Goal: Transaction & Acquisition: Purchase product/service

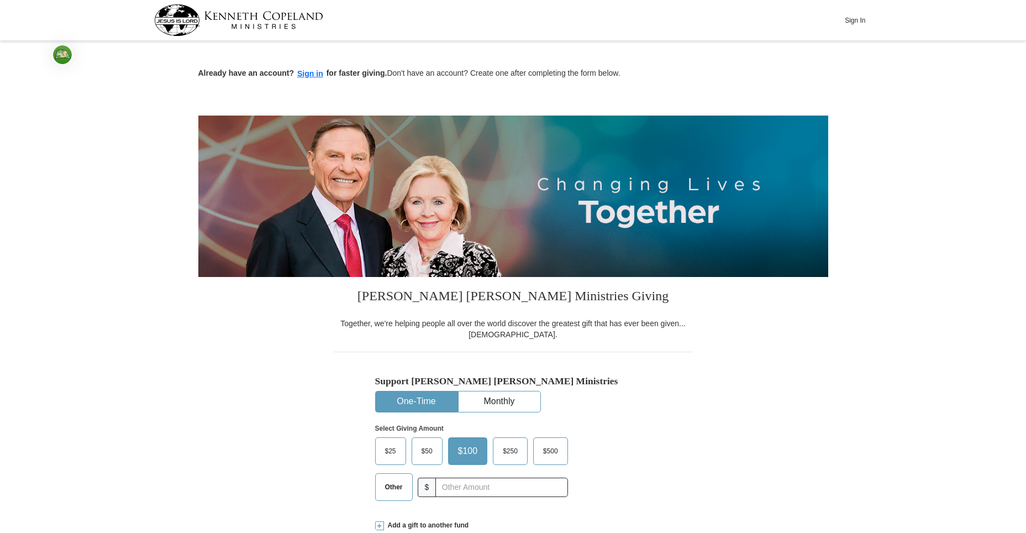
click at [391, 447] on span "$25" at bounding box center [391, 451] width 22 height 17
click at [0, 0] on input "$25" at bounding box center [0, 0] width 0 height 0
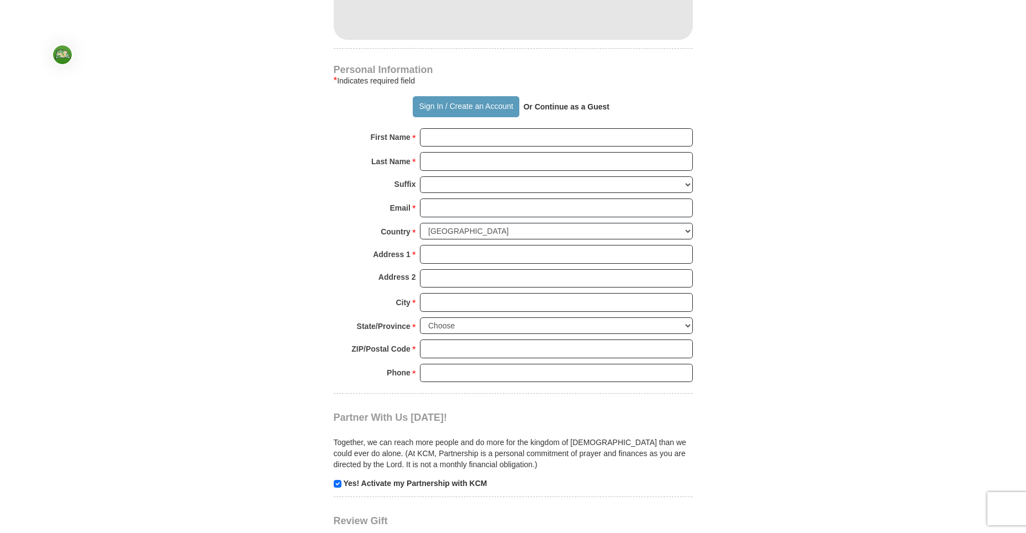
scroll to position [718, 0]
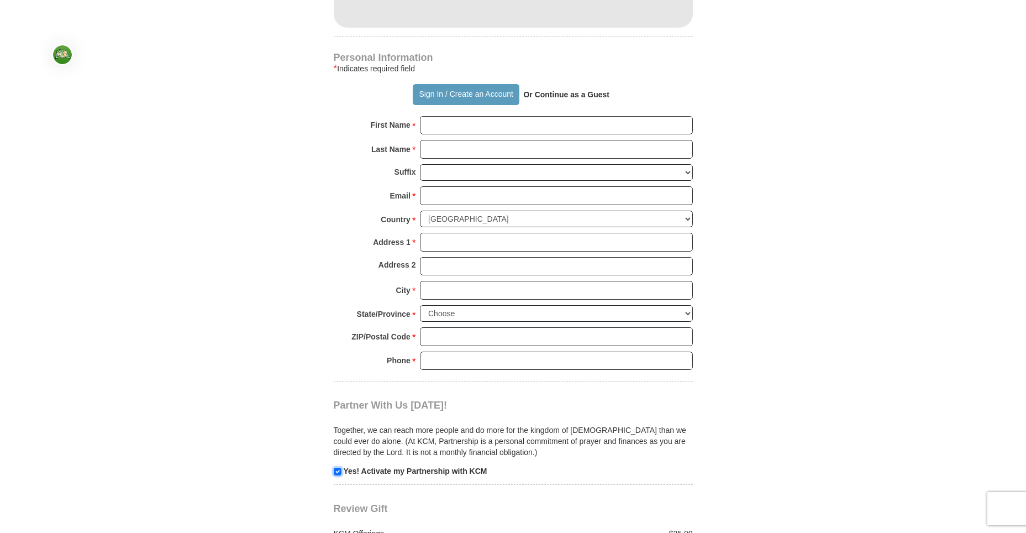
click at [336, 472] on input "checkbox" at bounding box center [338, 472] width 8 height 8
checkbox input "false"
click at [438, 125] on input "First Name *" at bounding box center [556, 125] width 273 height 19
type input "[PERSON_NAME]"
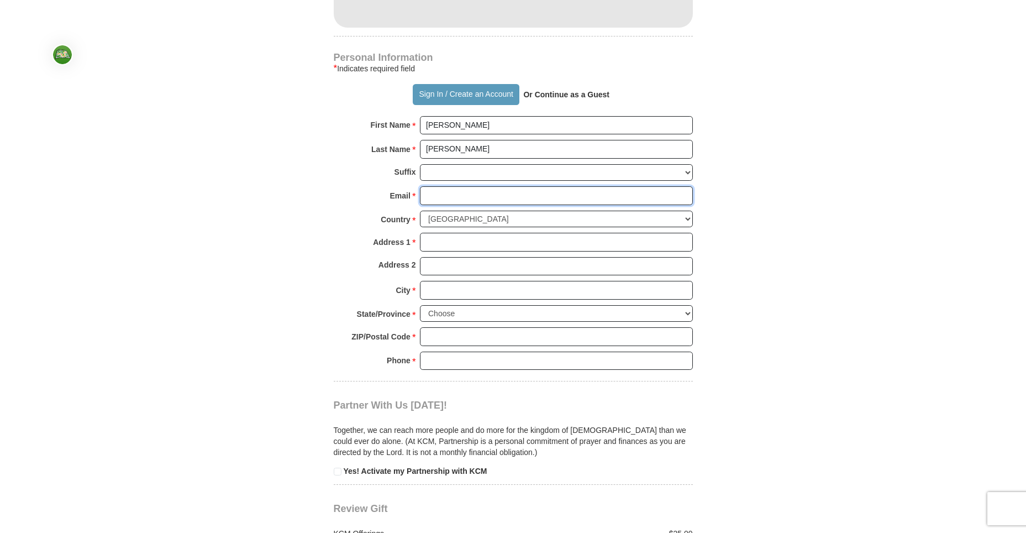
type input "[PERSON_NAME][EMAIL_ADDRESS][PERSON_NAME][DOMAIN_NAME]"
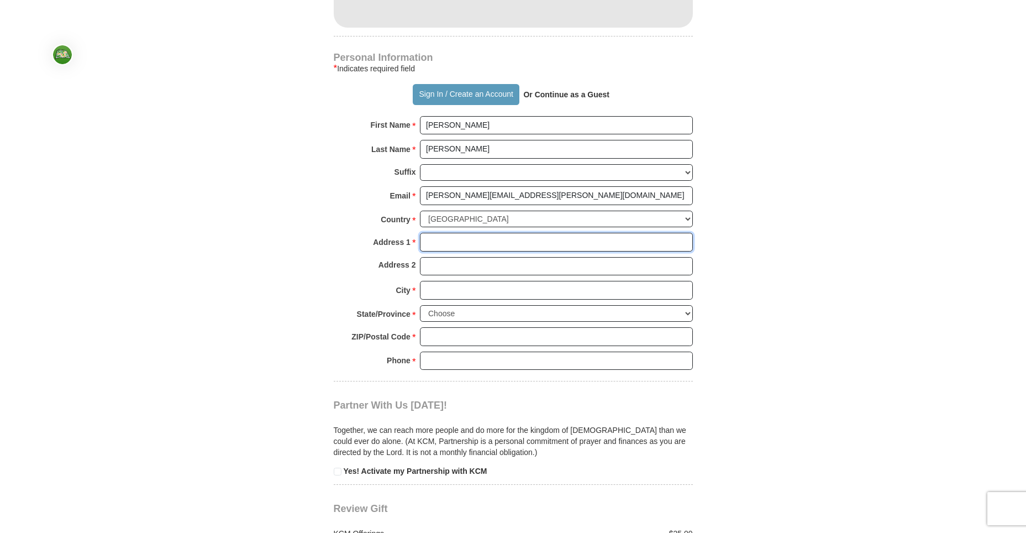
type input "[STREET_ADDRESS]"
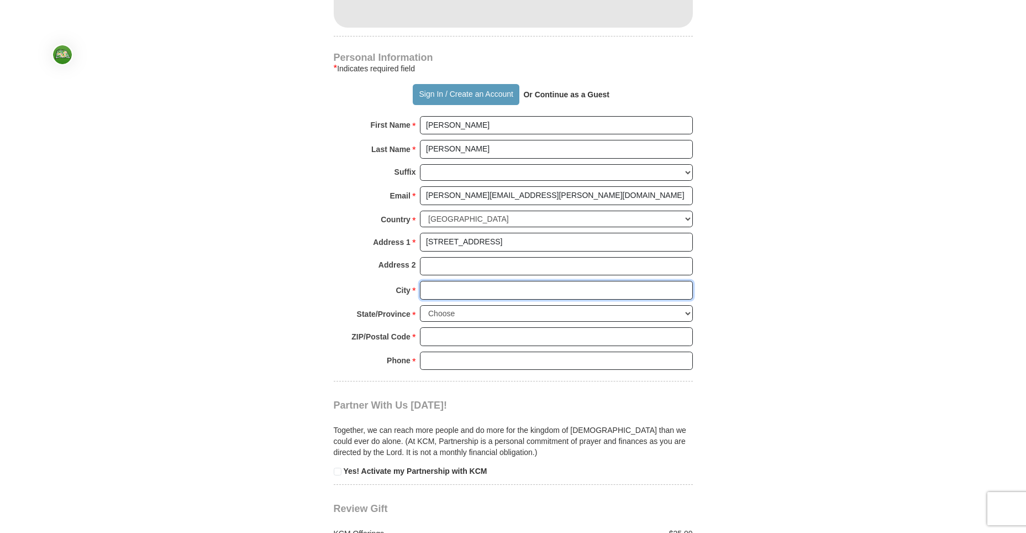
type input "Spring"
select select "[GEOGRAPHIC_DATA]"
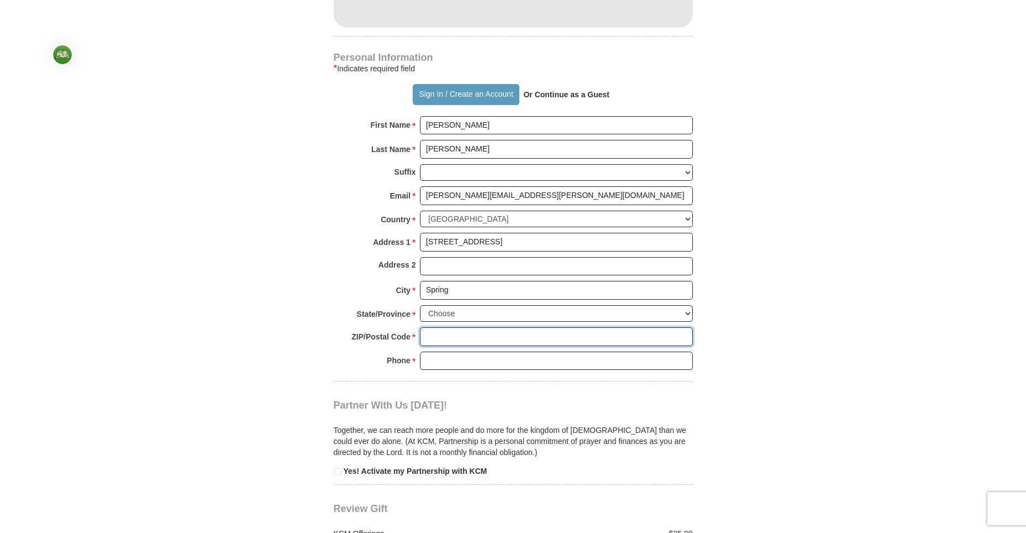
type input "77388"
type input "[PHONE_NUMBER]"
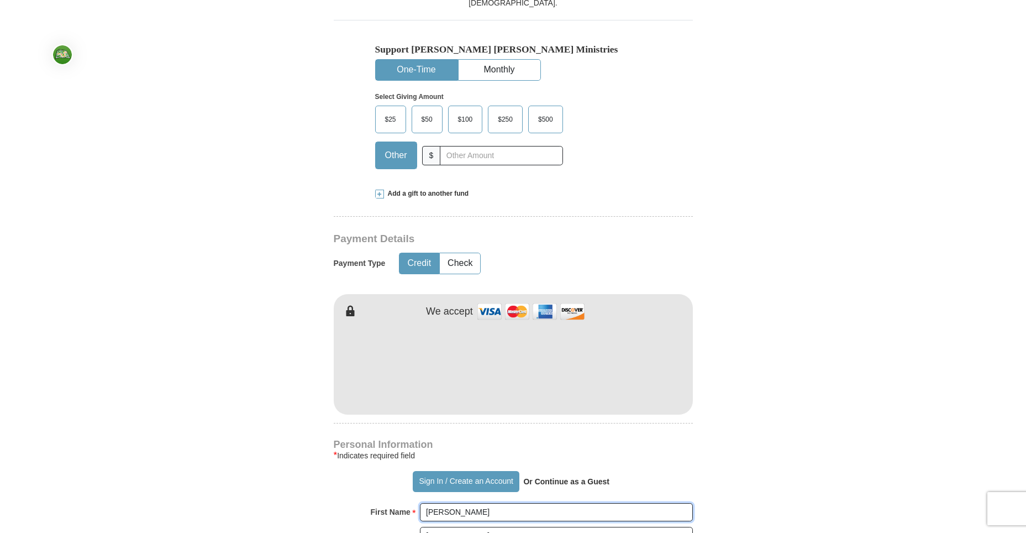
scroll to position [276, 0]
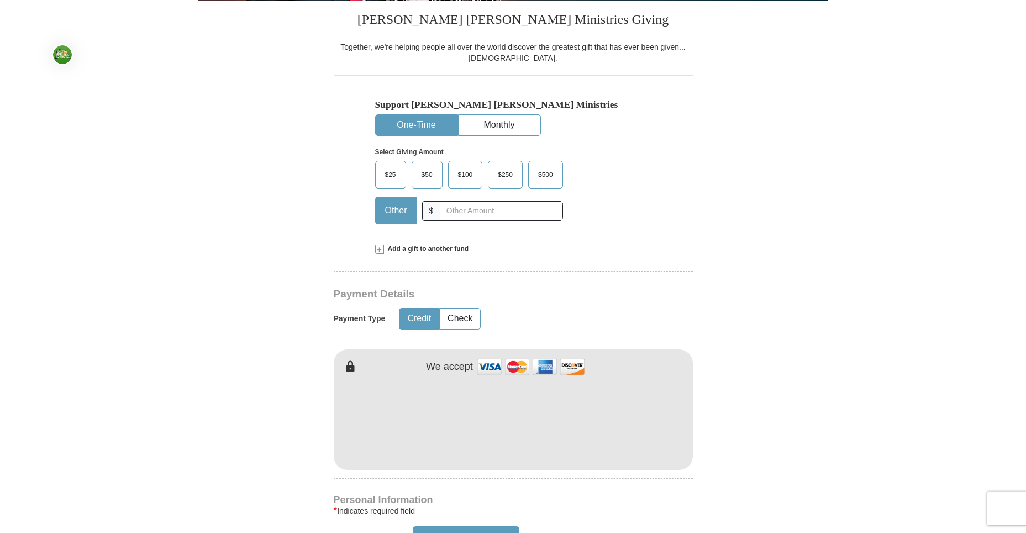
click at [391, 172] on span "$25" at bounding box center [391, 174] width 22 height 17
click at [0, 0] on input "$25" at bounding box center [0, 0] width 0 height 0
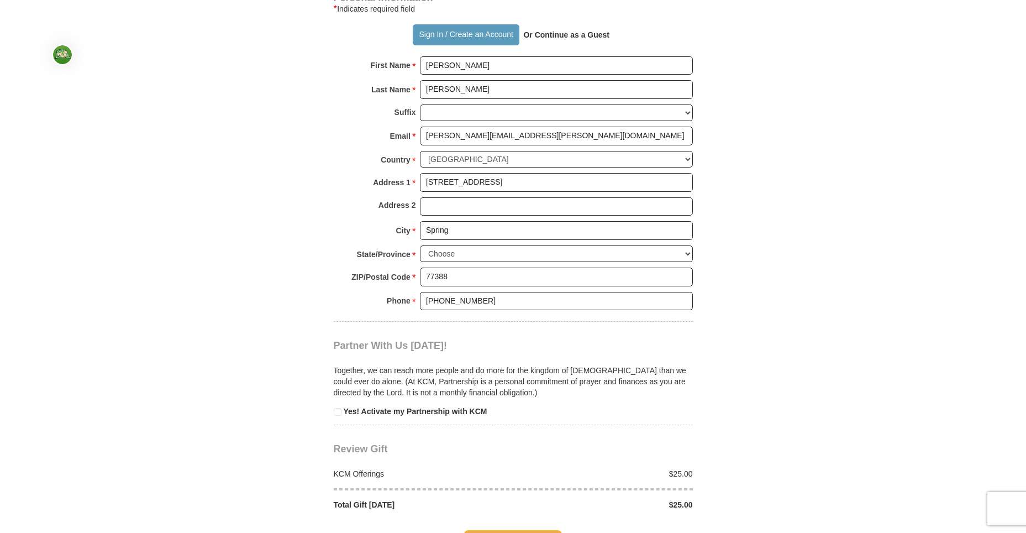
scroll to position [884, 0]
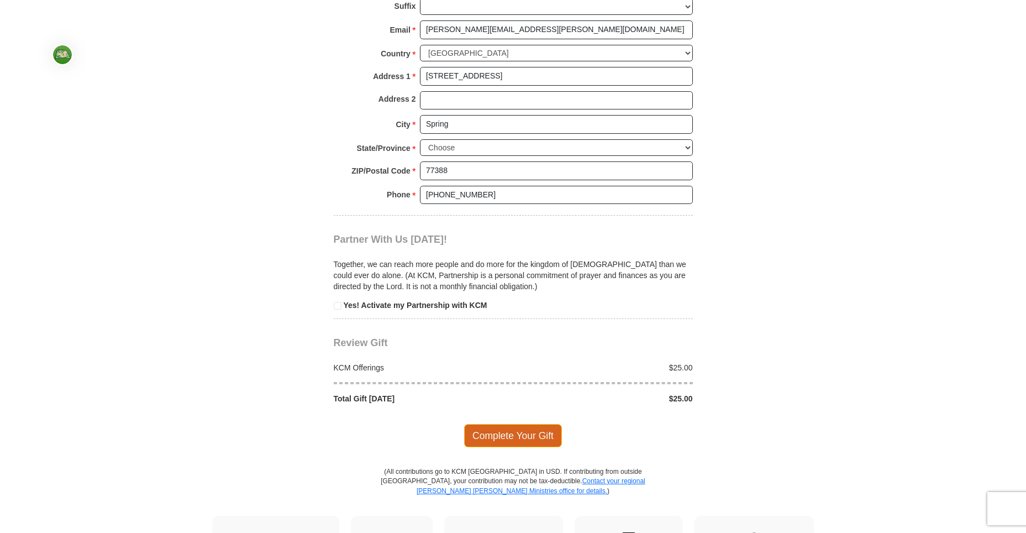
click at [523, 434] on span "Complete Your Gift" at bounding box center [513, 435] width 98 height 23
